Goal: Task Accomplishment & Management: Use online tool/utility

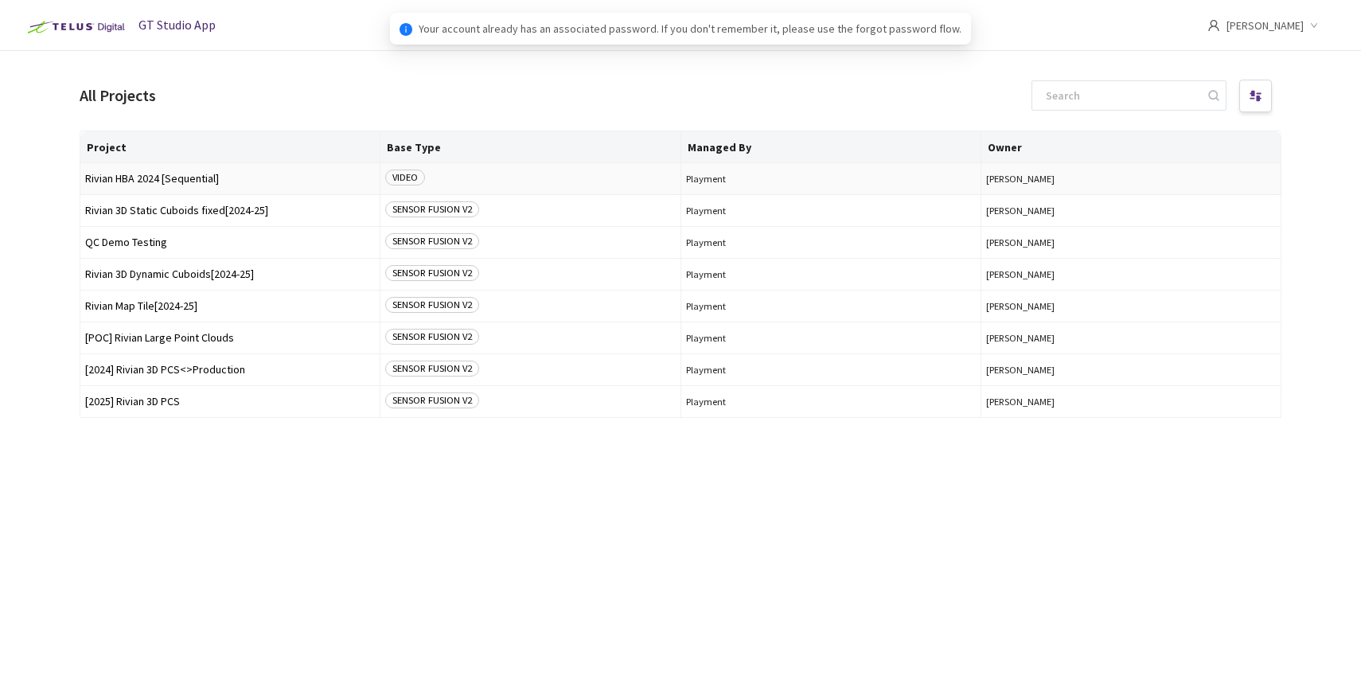
click at [166, 177] on span "Rivian HBA 2024 [Sequential]" at bounding box center [230, 179] width 290 height 12
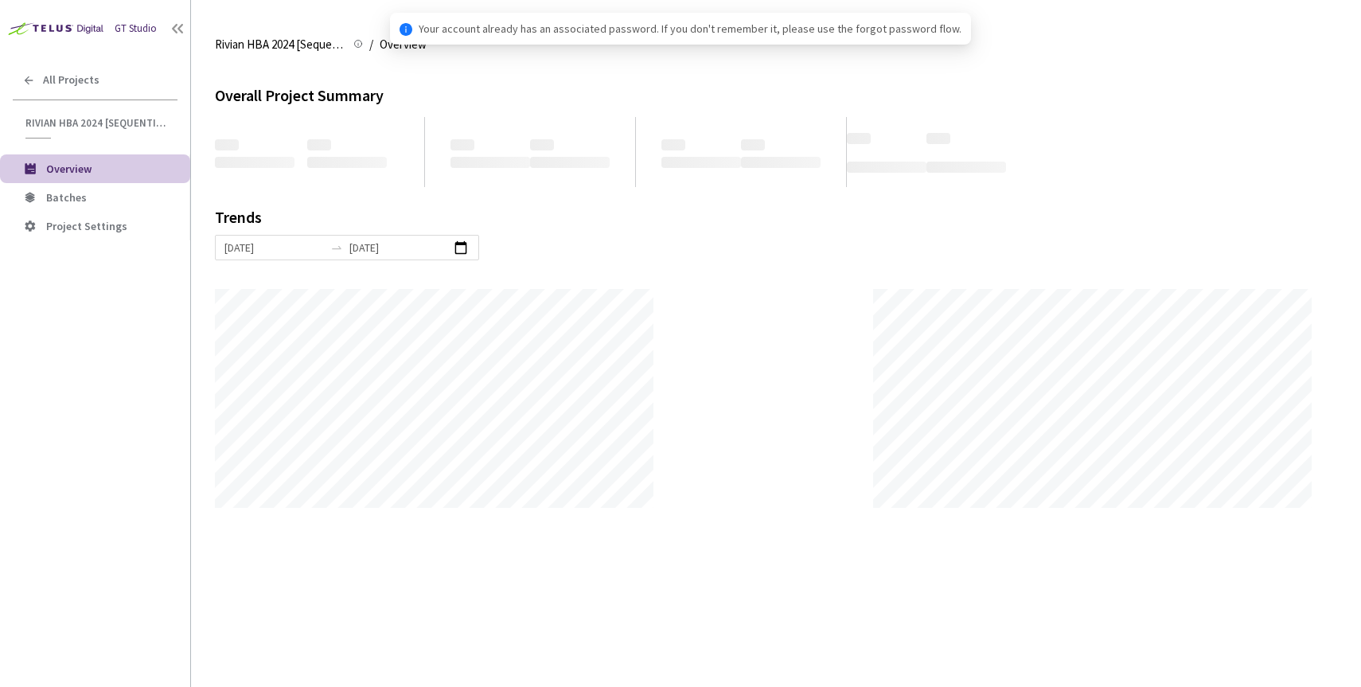
scroll to position [687, 1361]
click at [97, 202] on span "Batches" at bounding box center [111, 198] width 131 height 14
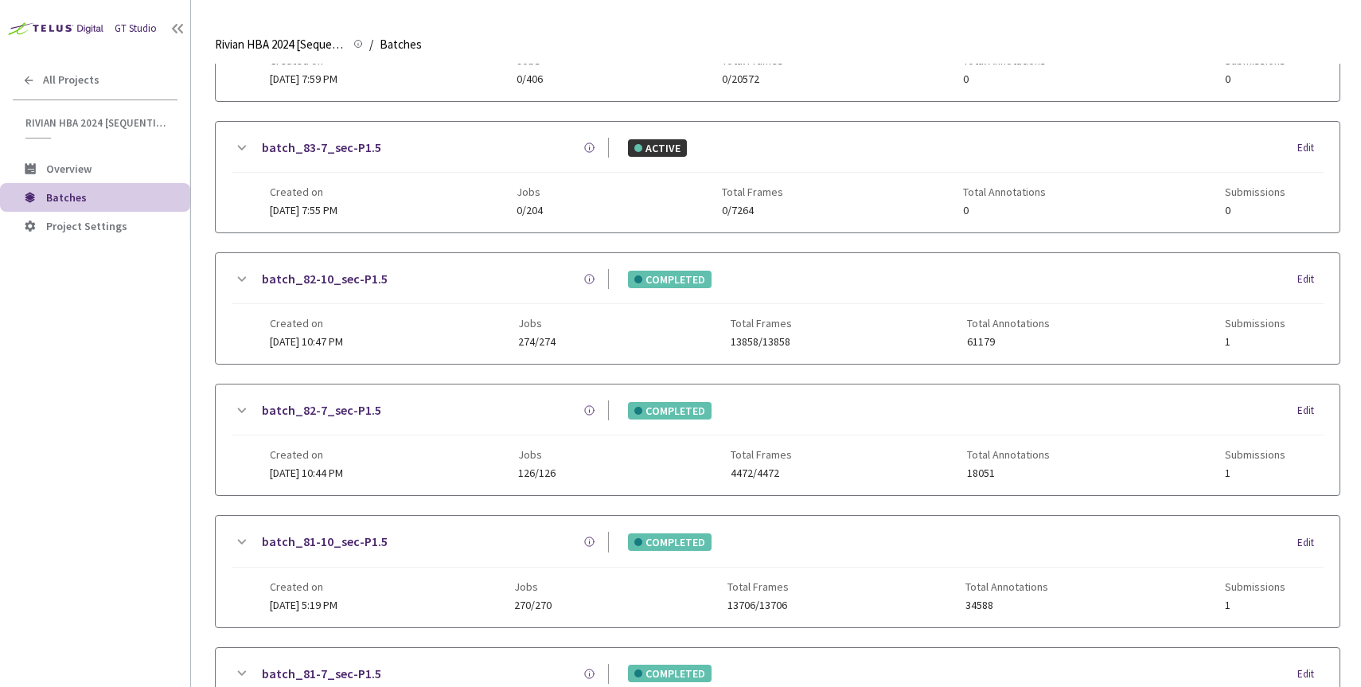
scroll to position [399, 0]
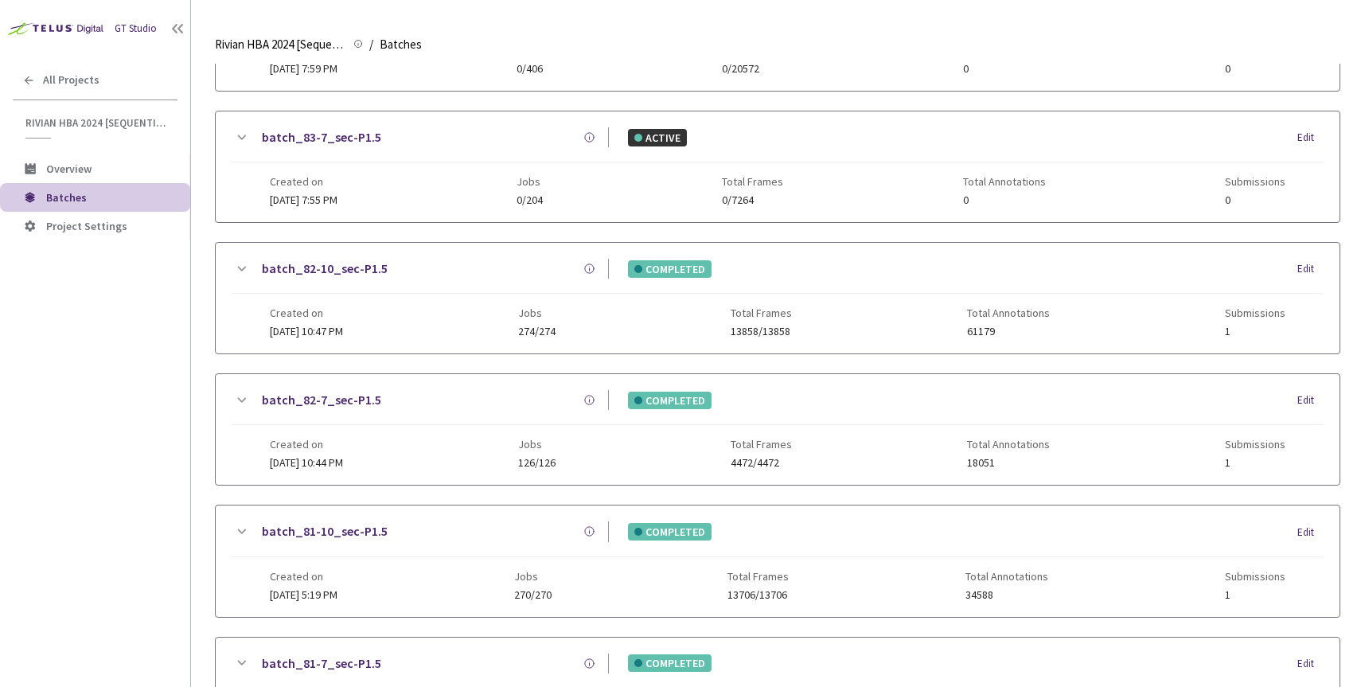
click at [341, 395] on link "batch_82-7_sec-P1.5" at bounding box center [321, 400] width 119 height 20
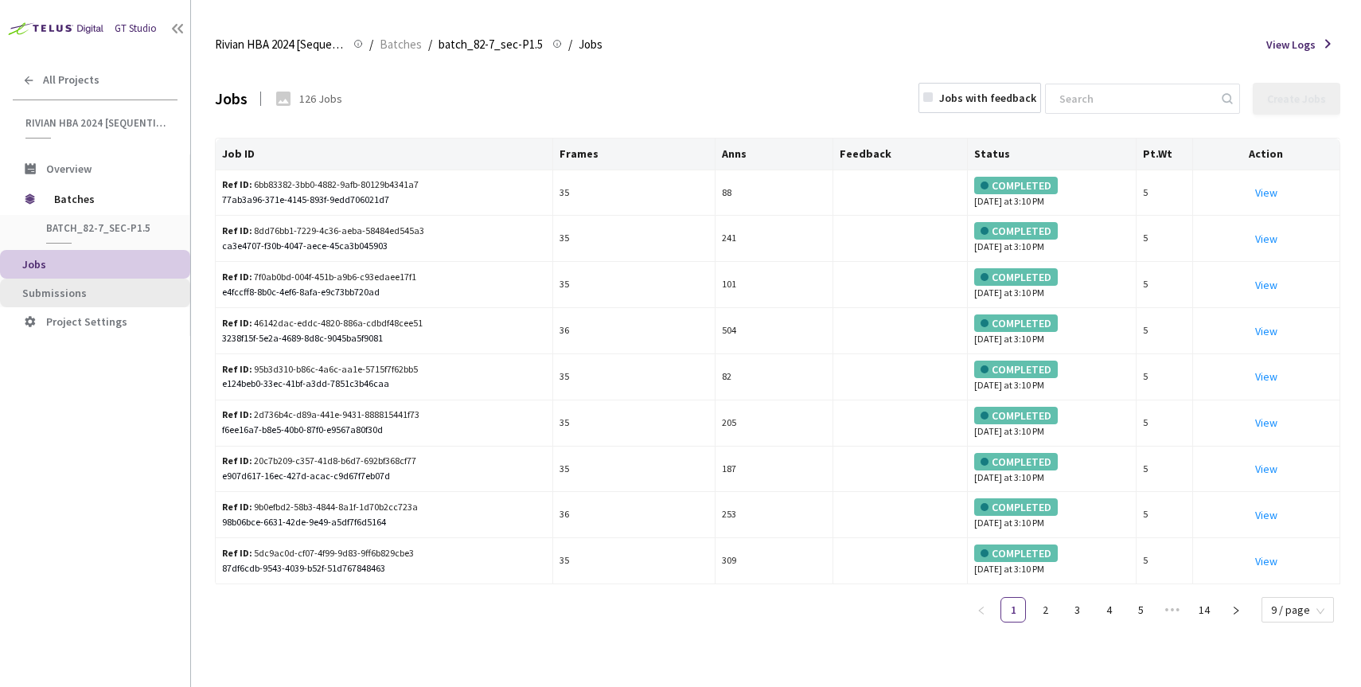
click at [77, 295] on span "Submissions" at bounding box center [54, 293] width 64 height 14
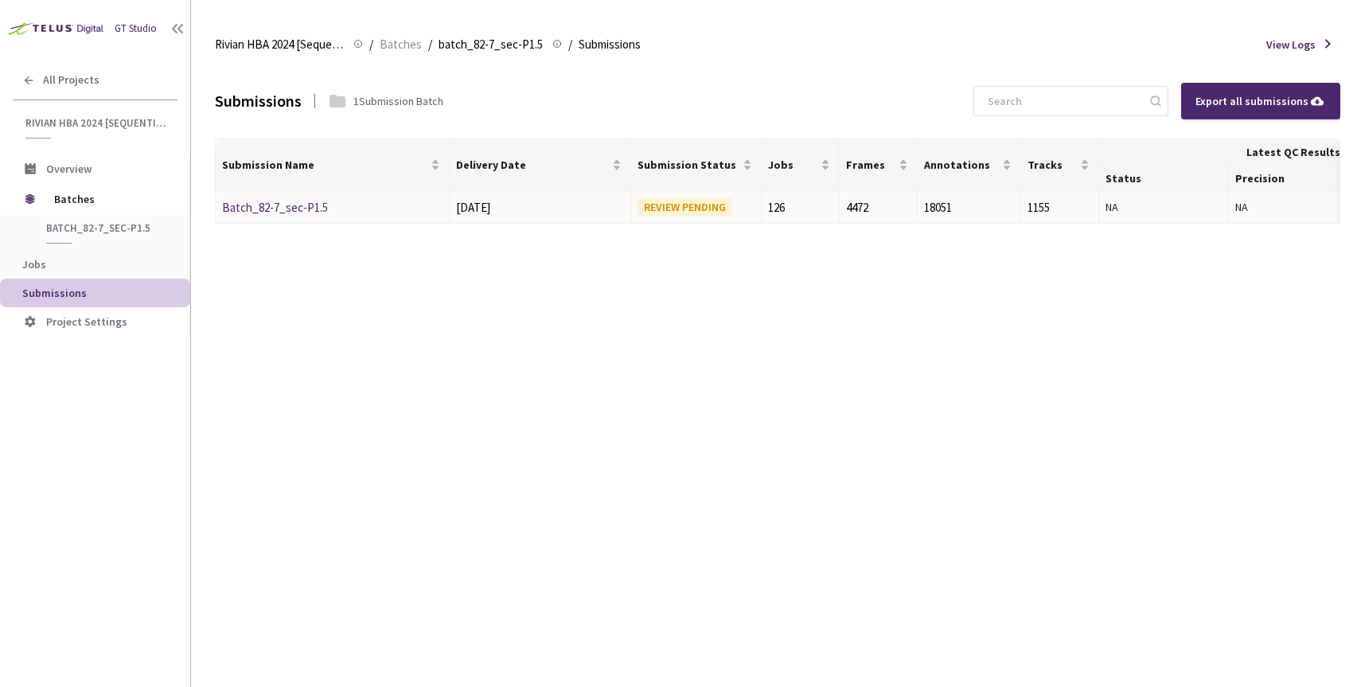
click at [288, 207] on link "Batch_82-7_sec-P1.5" at bounding box center [275, 207] width 106 height 15
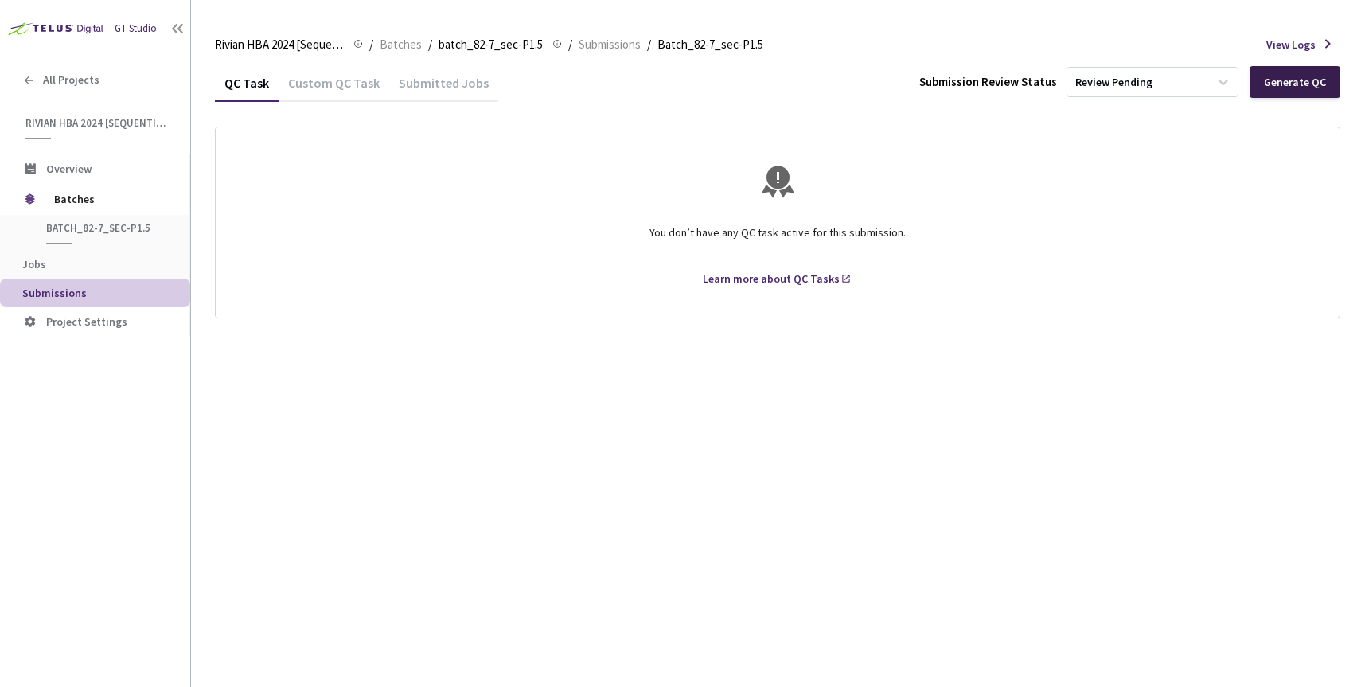
click at [1291, 83] on div "Generate QC" at bounding box center [1295, 82] width 62 height 13
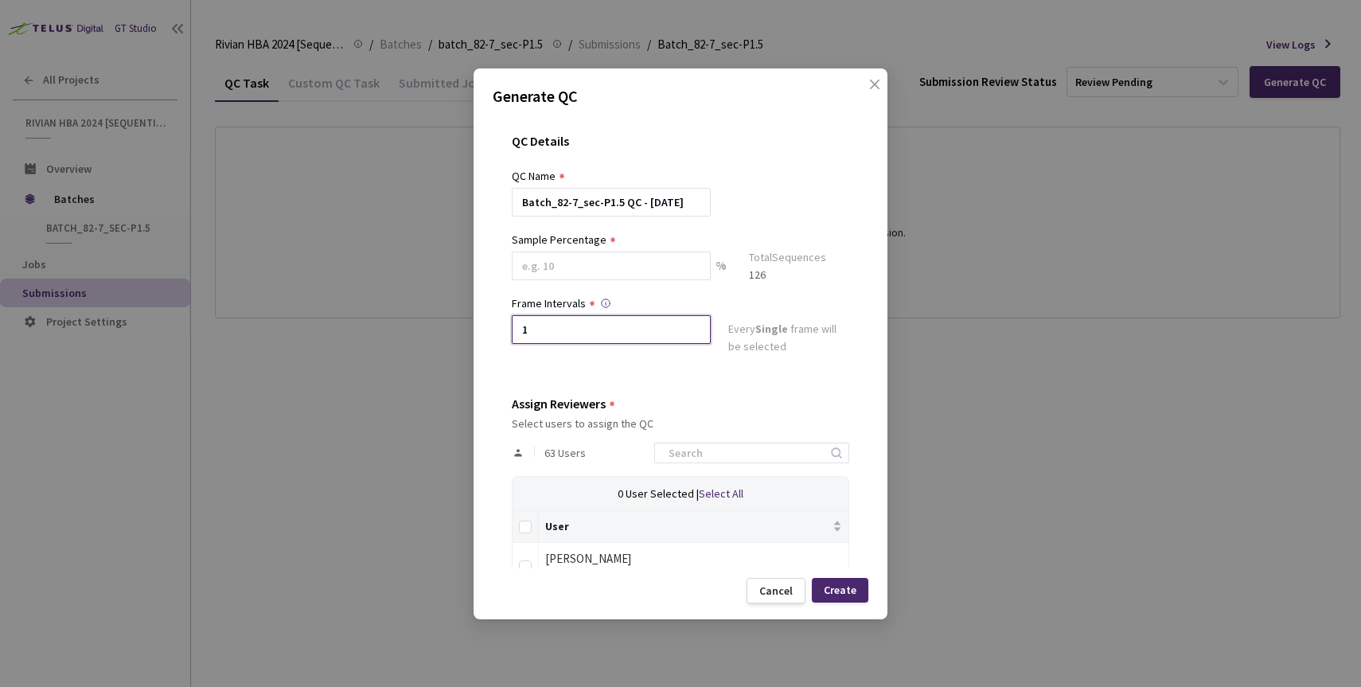
click at [566, 329] on input "1" at bounding box center [611, 329] width 199 height 29
type input "1"
type input "2"
click at [574, 254] on input at bounding box center [611, 265] width 199 height 29
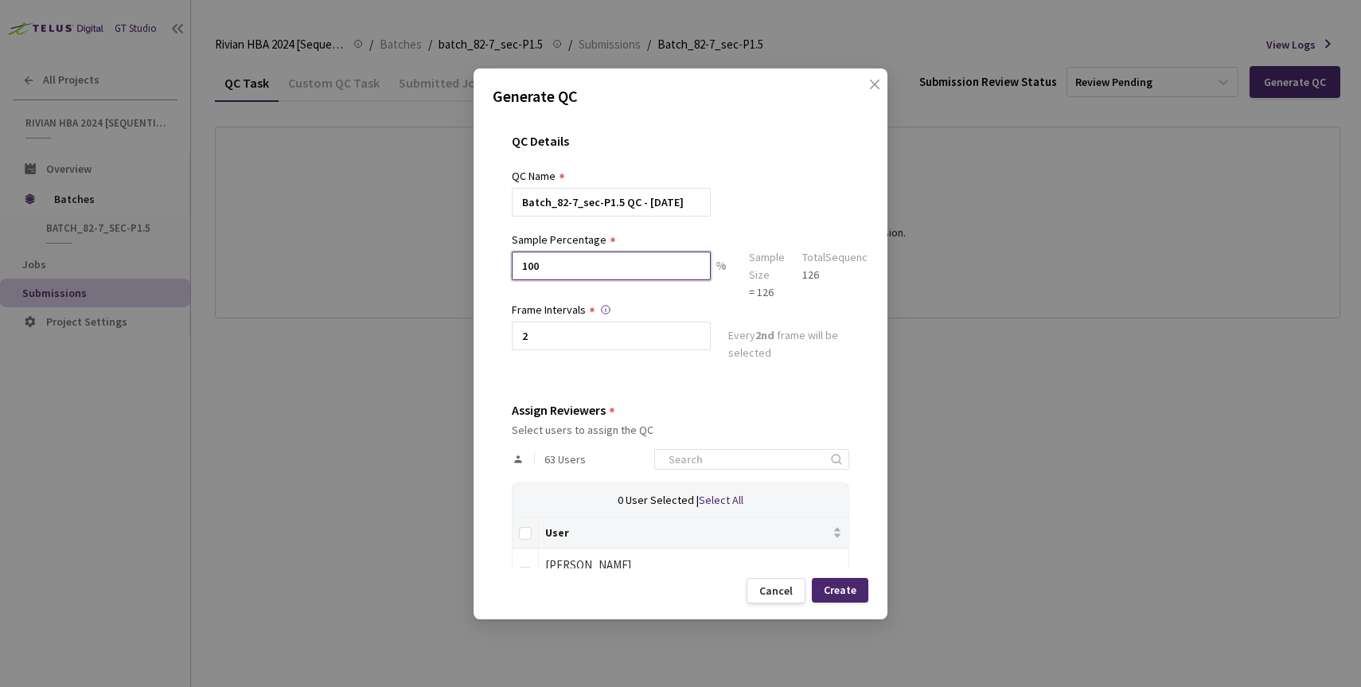
type input "100"
click at [570, 290] on div at bounding box center [611, 287] width 199 height 14
click at [520, 534] on input "Select all" at bounding box center [525, 533] width 13 height 13
checkbox input "true"
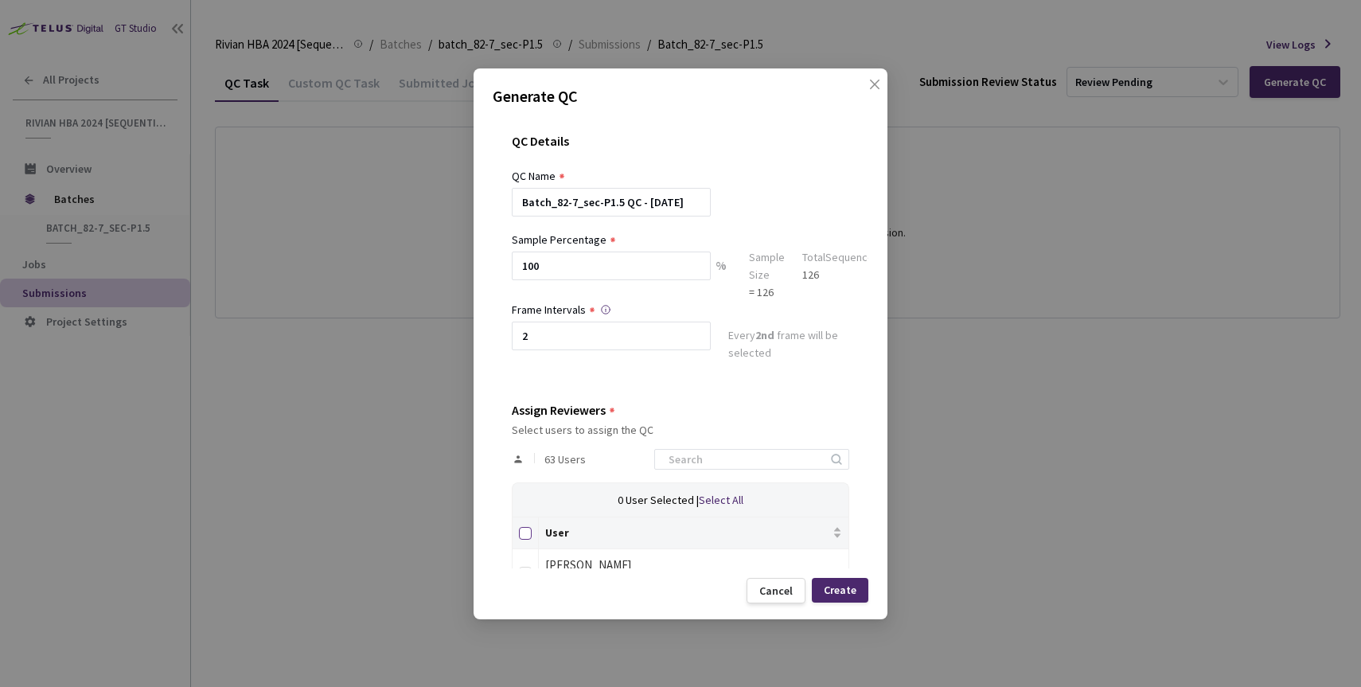
checkbox input "true"
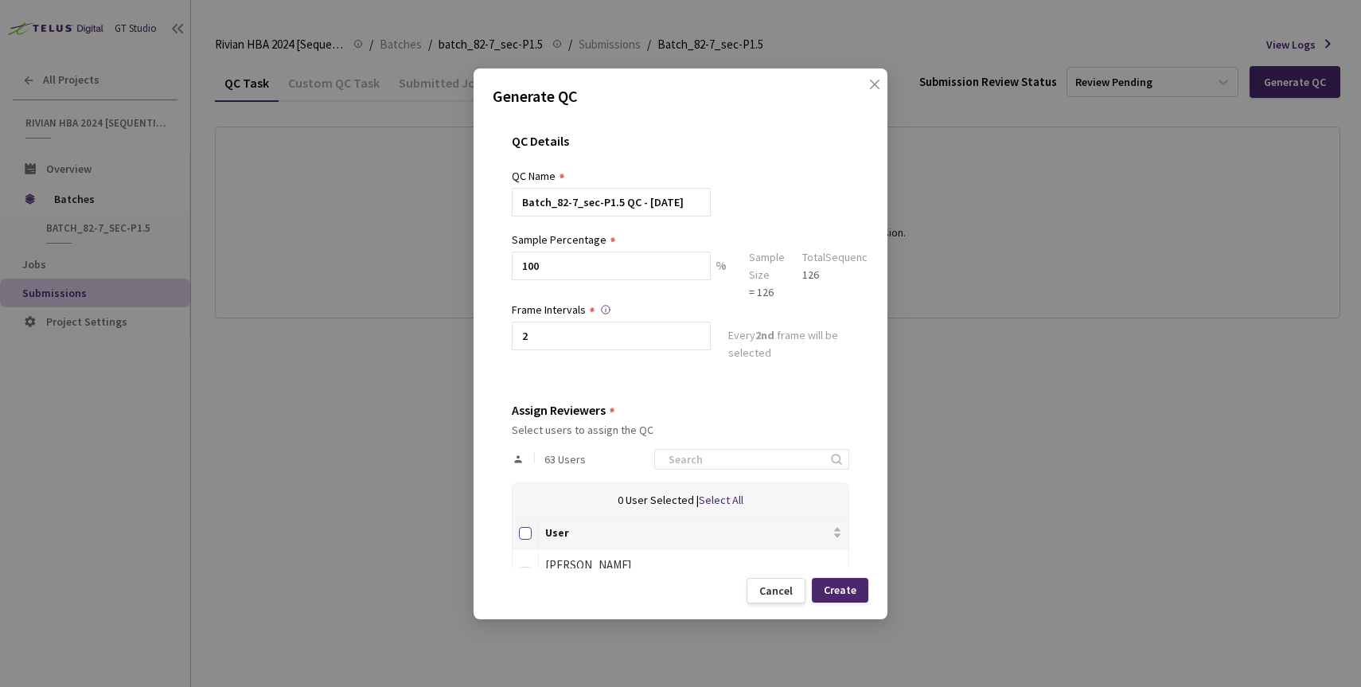
checkbox input "true"
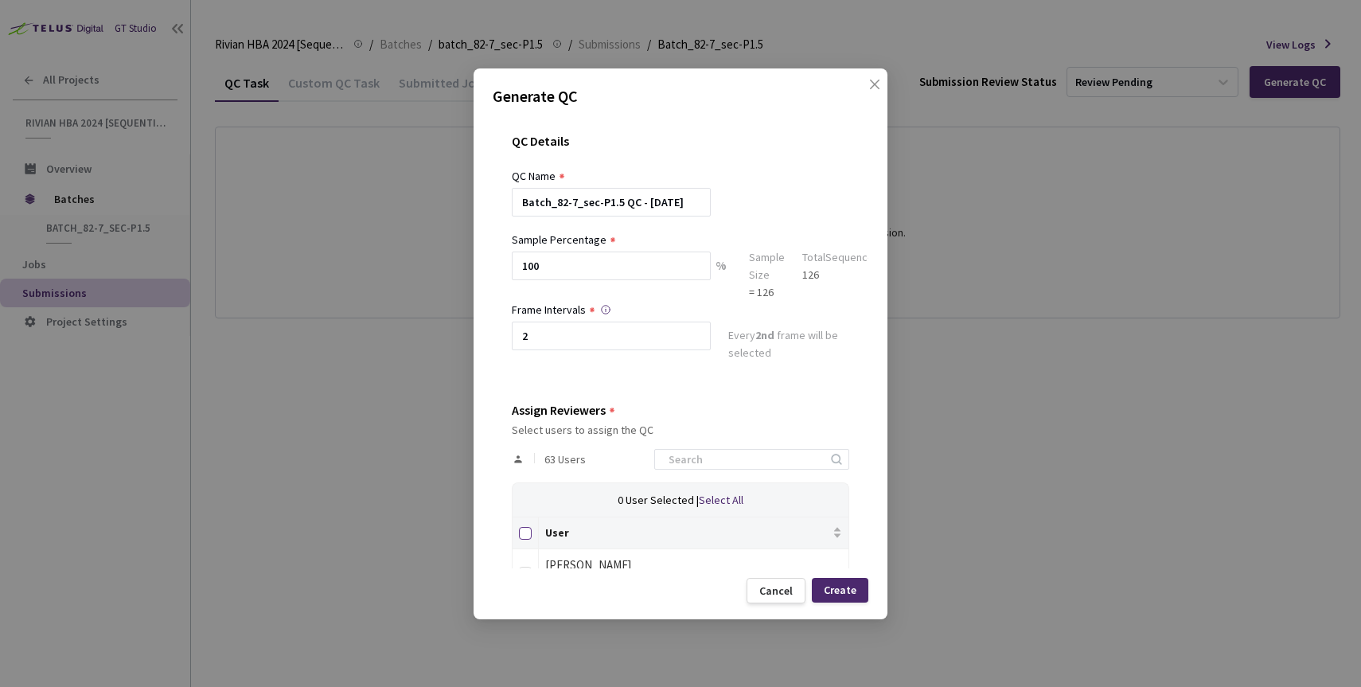
checkbox input "true"
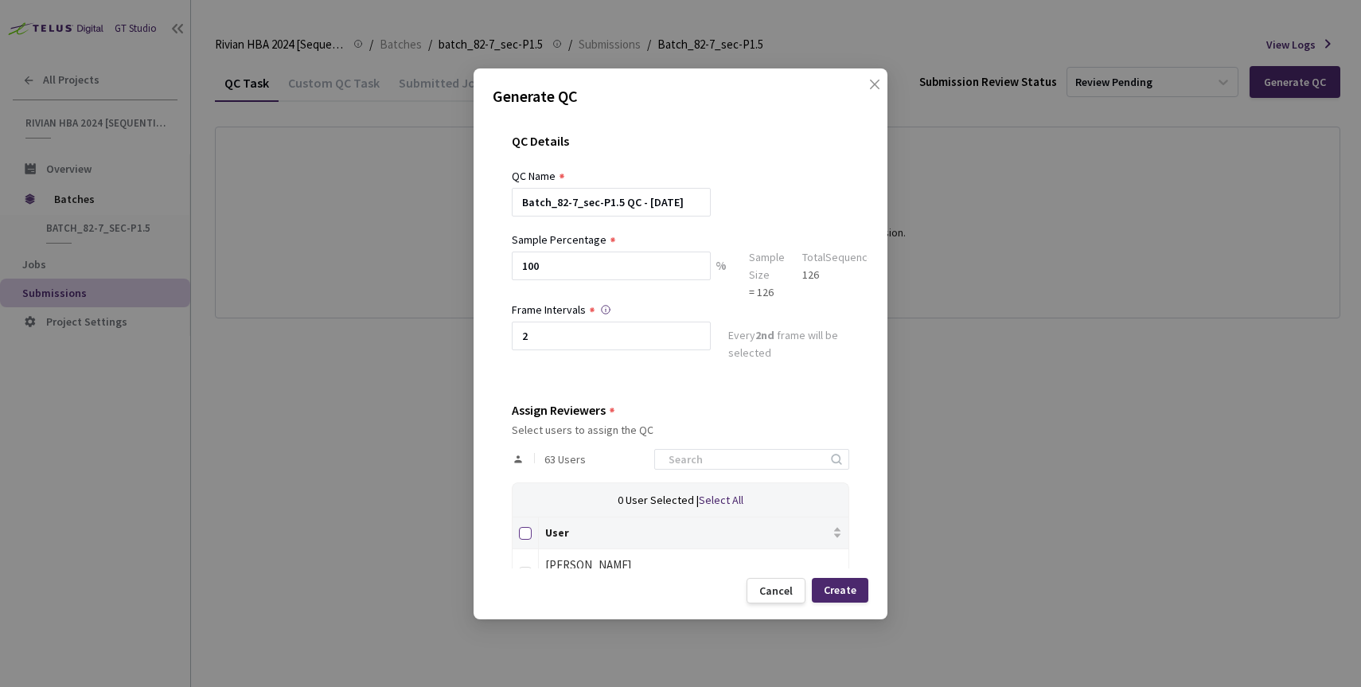
checkbox input "true"
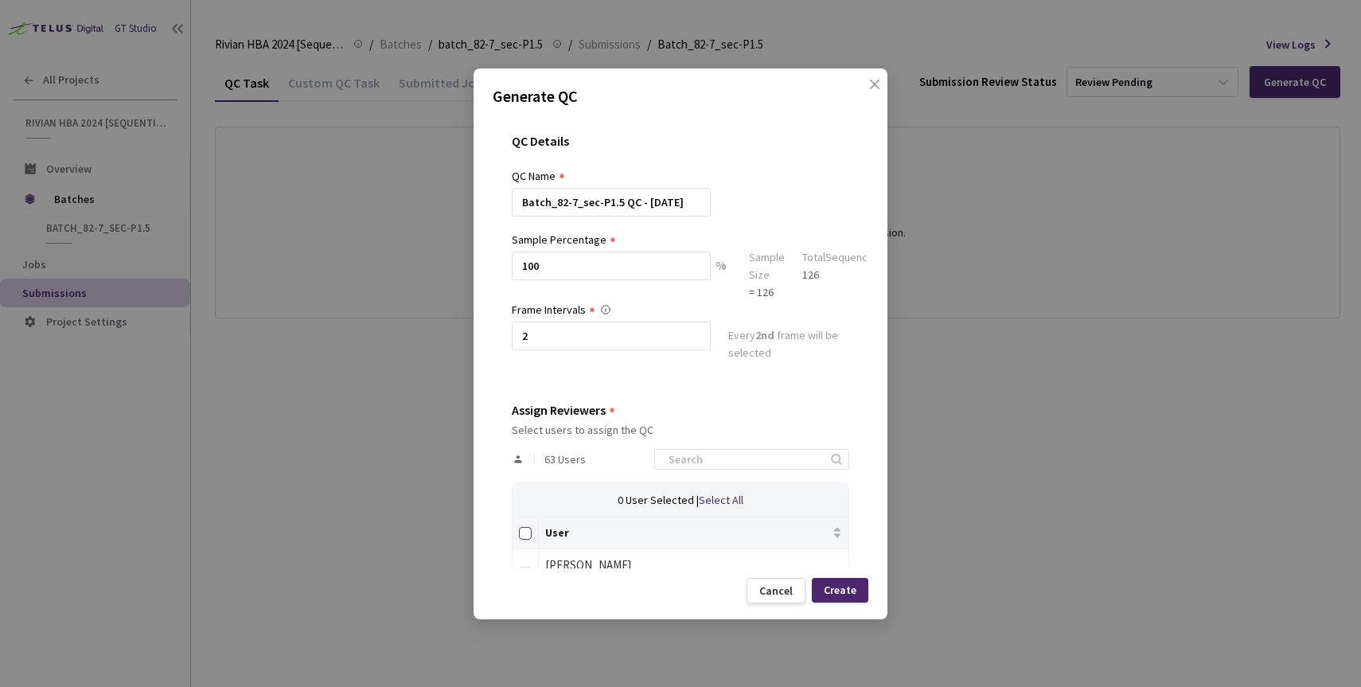
checkbox input "true"
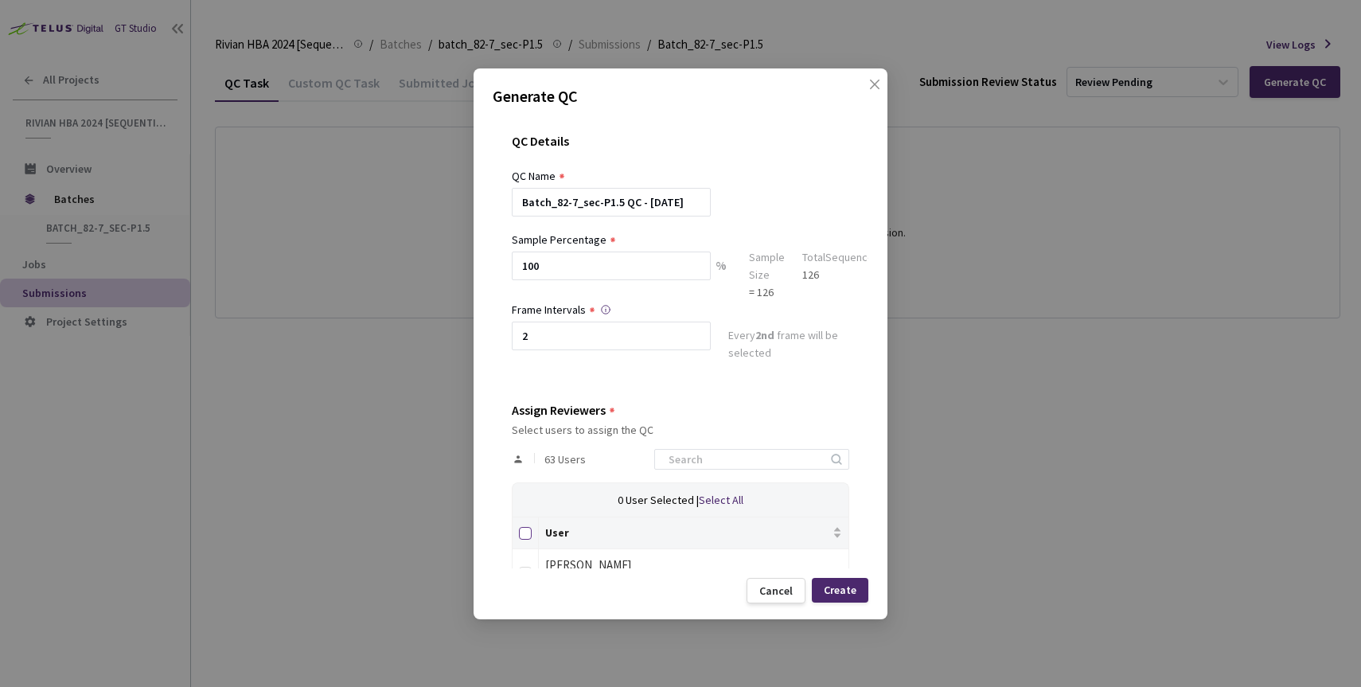
checkbox input "true"
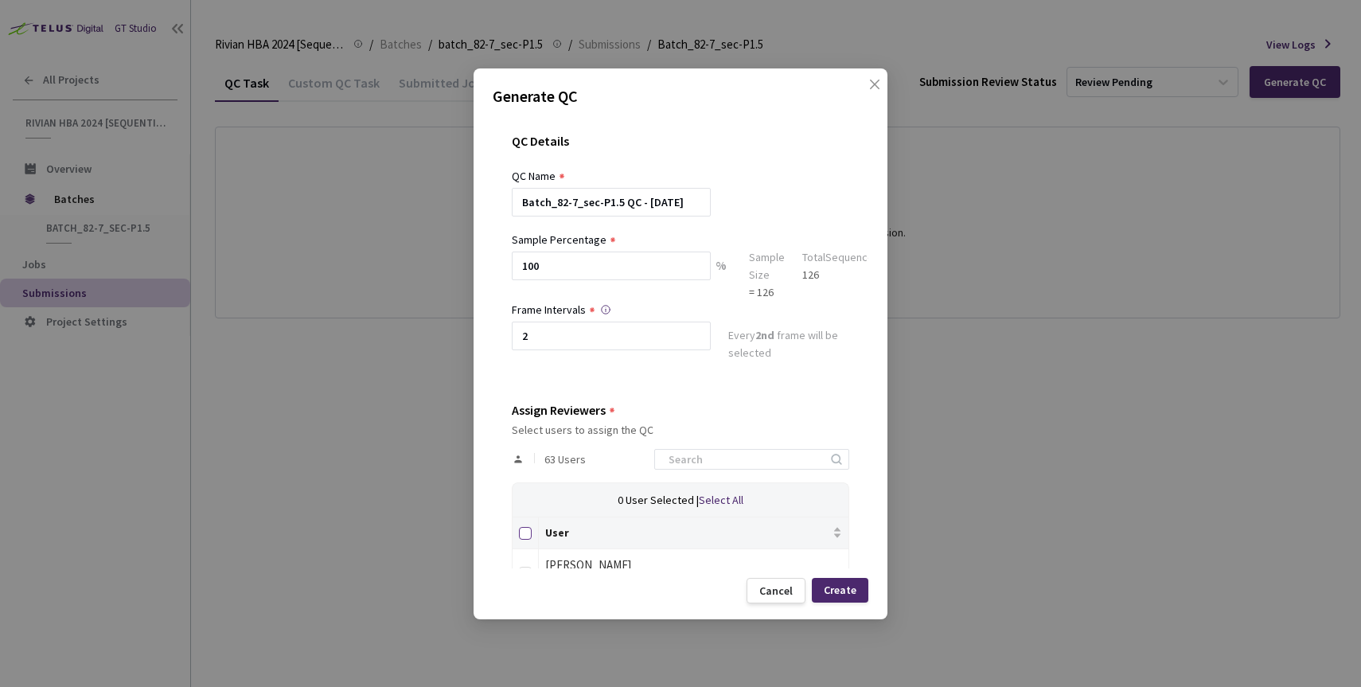
checkbox input "true"
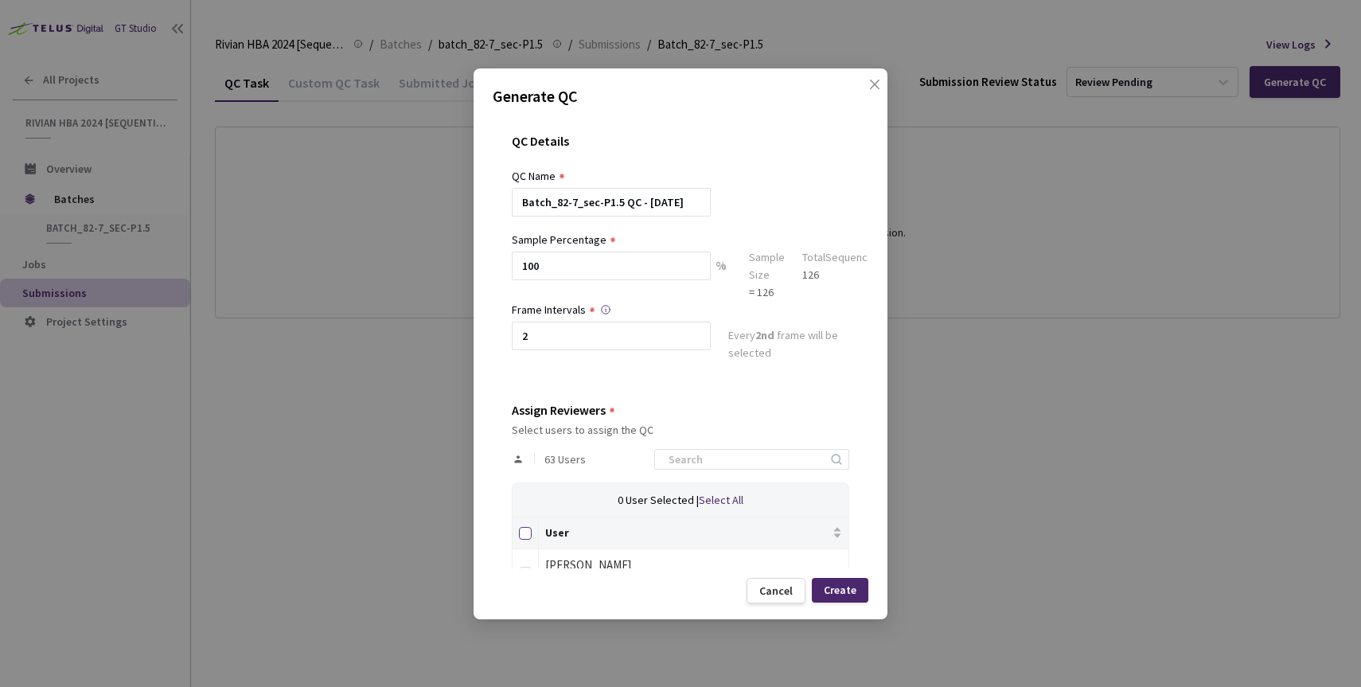
checkbox input "true"
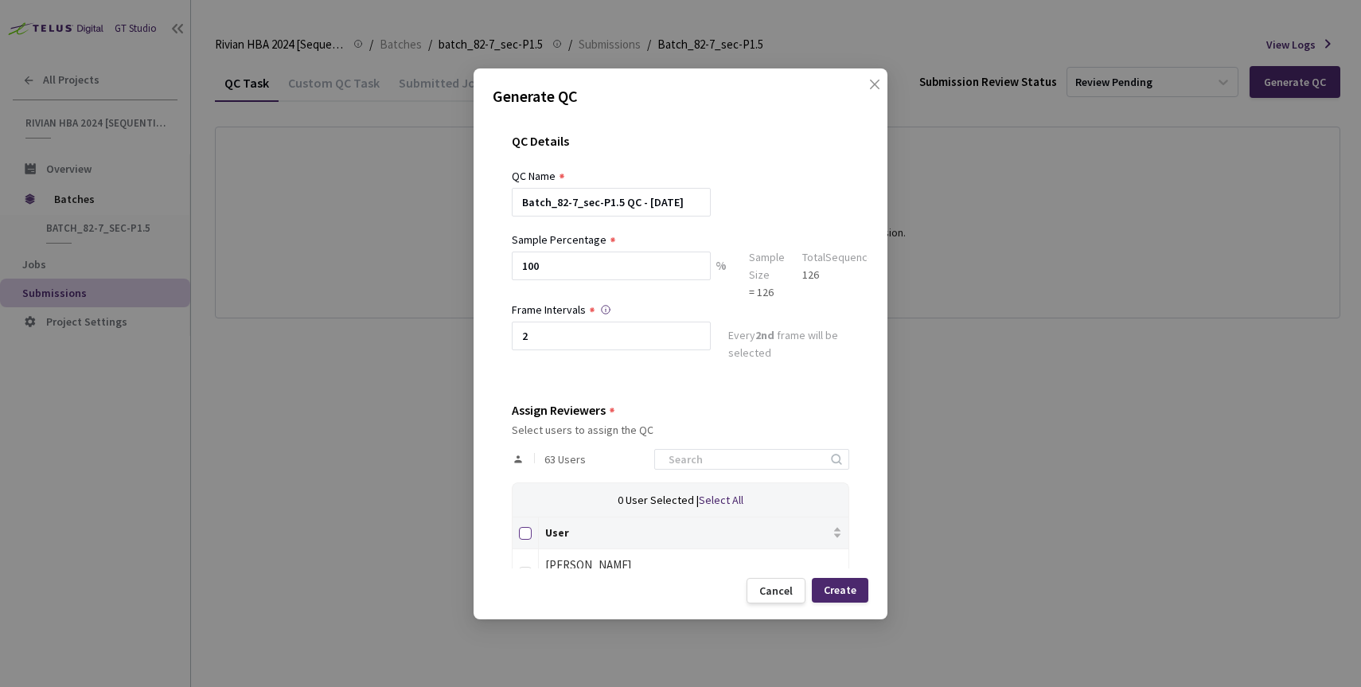
checkbox input "true"
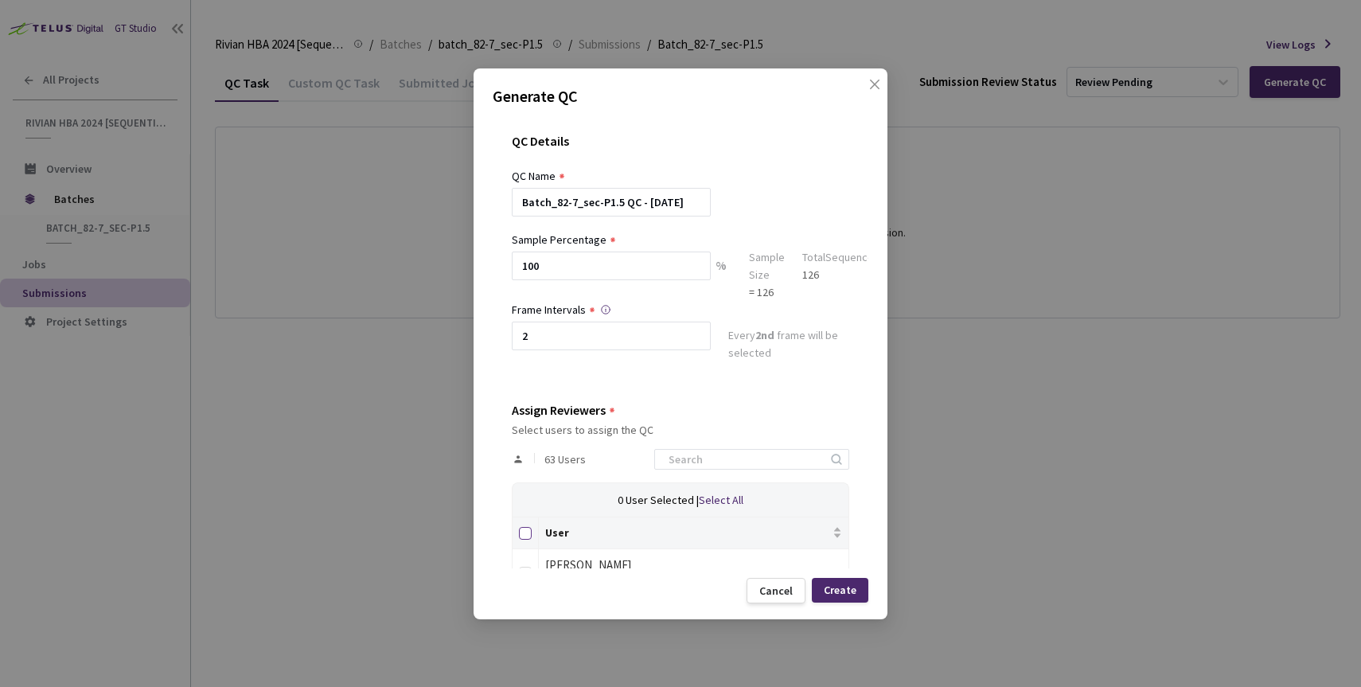
checkbox input "true"
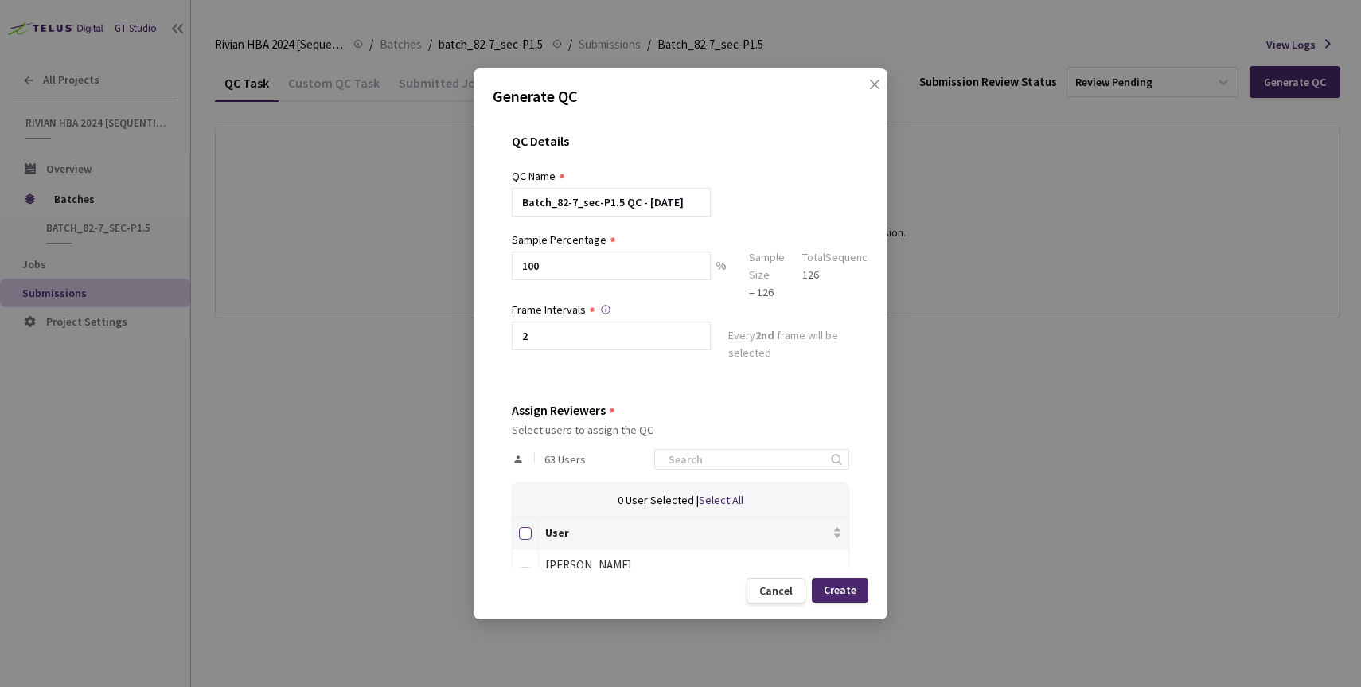
checkbox input "true"
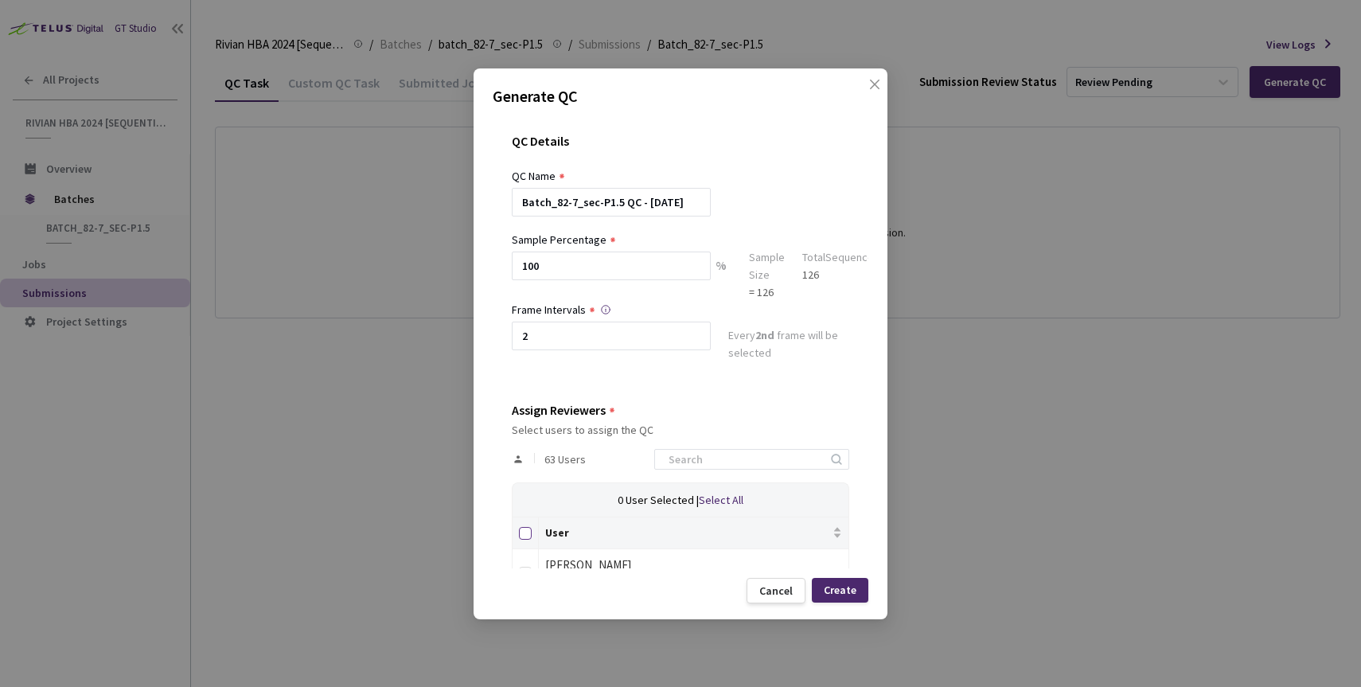
checkbox input "true"
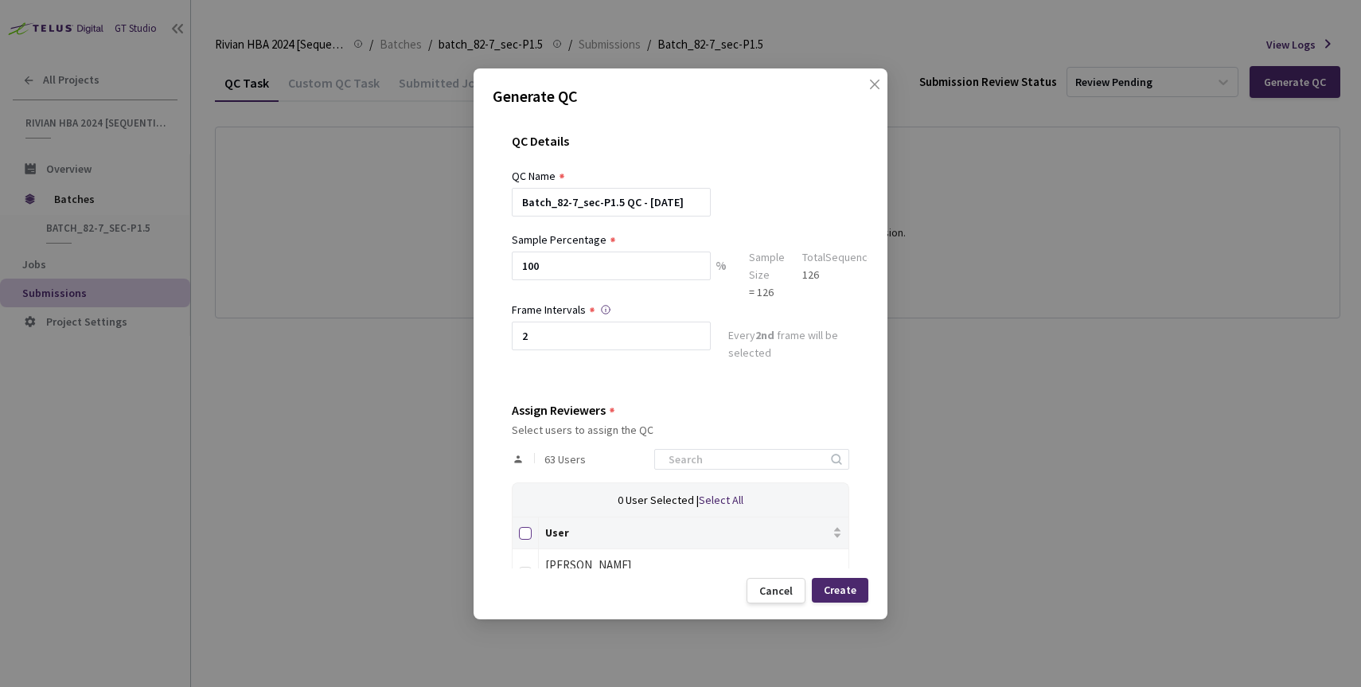
checkbox input "true"
click at [847, 586] on div "Create" at bounding box center [840, 589] width 33 height 13
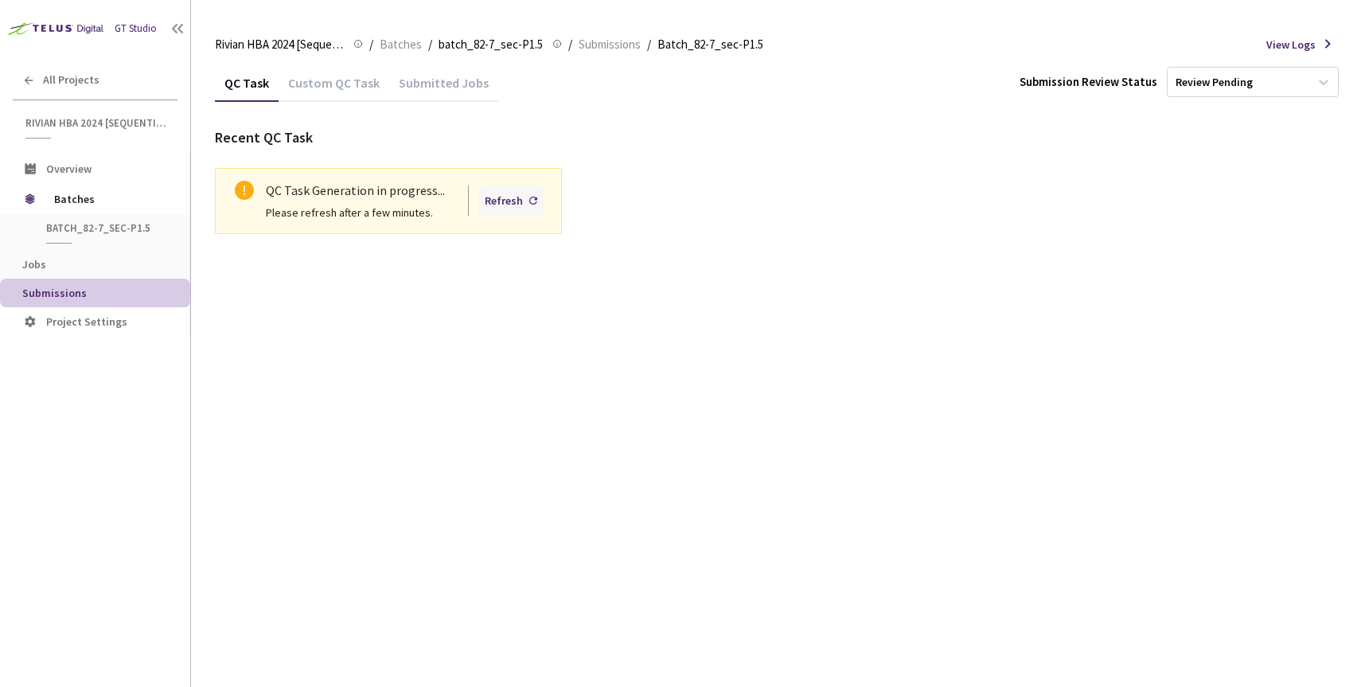
click at [496, 200] on div "Refresh" at bounding box center [504, 201] width 38 height 18
